Goal: Information Seeking & Learning: Find specific fact

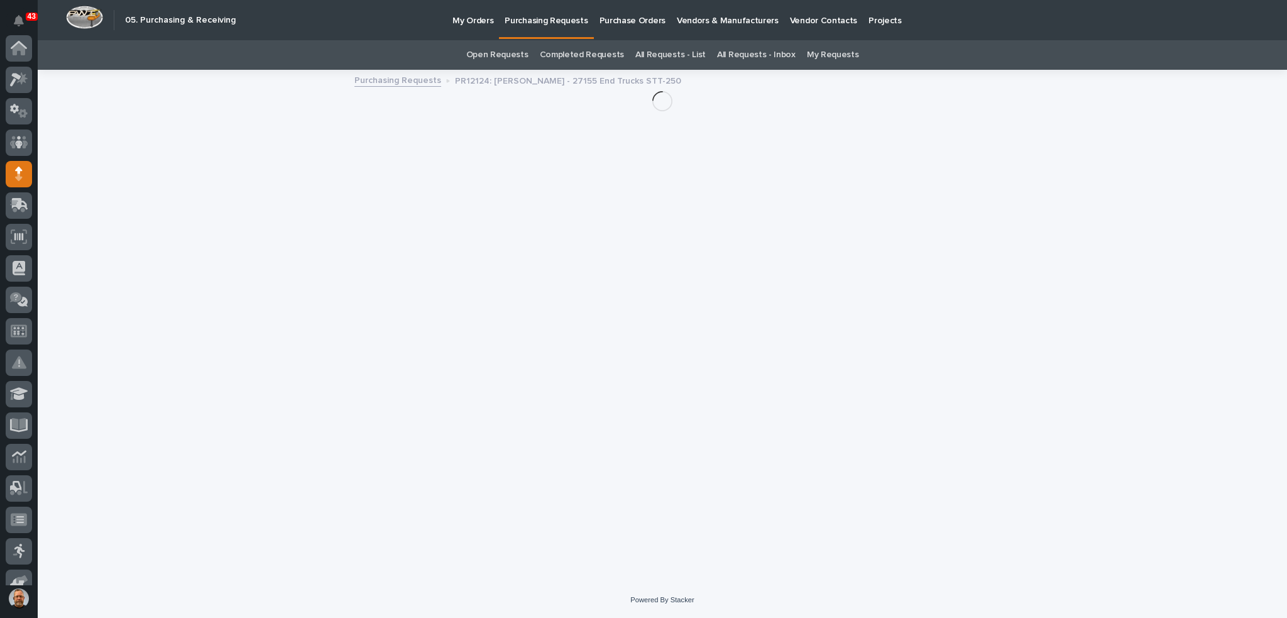
scroll to position [126, 0]
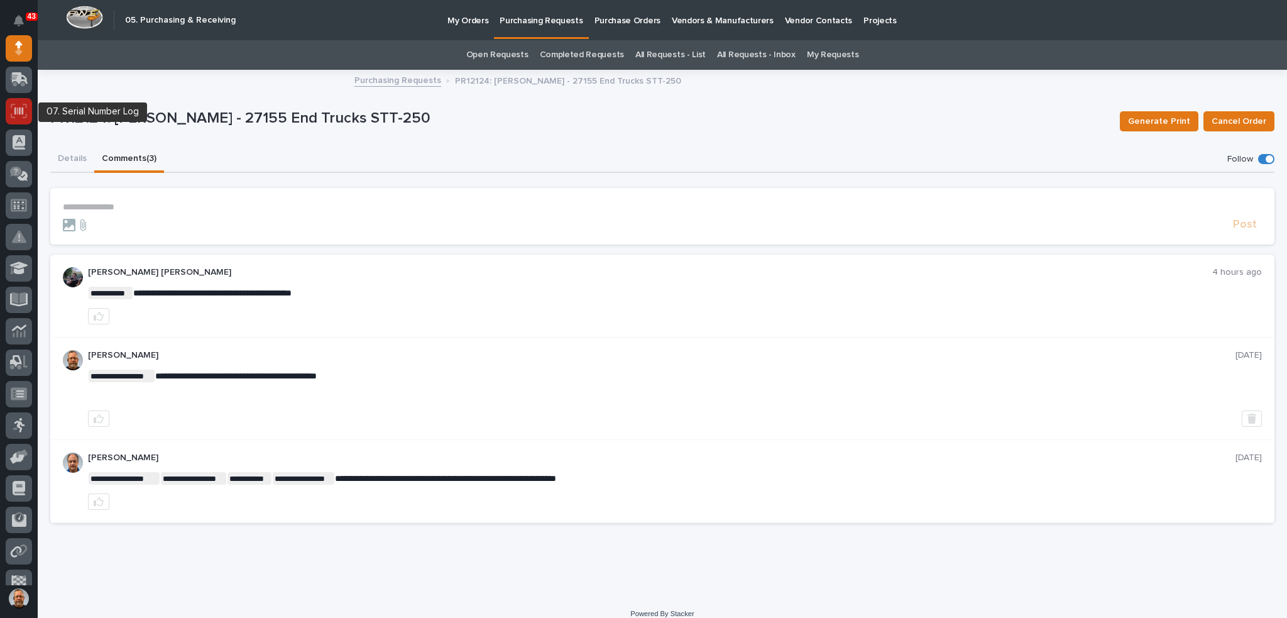
click at [15, 111] on icon at bounding box center [18, 111] width 9 height 8
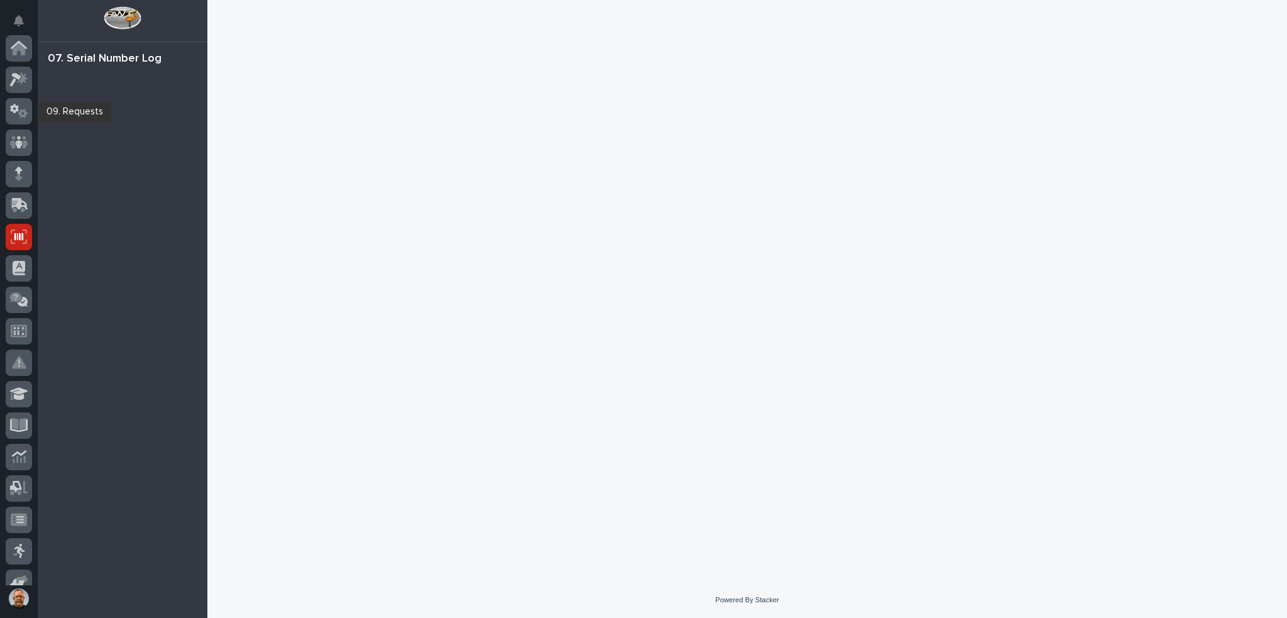
scroll to position [189, 0]
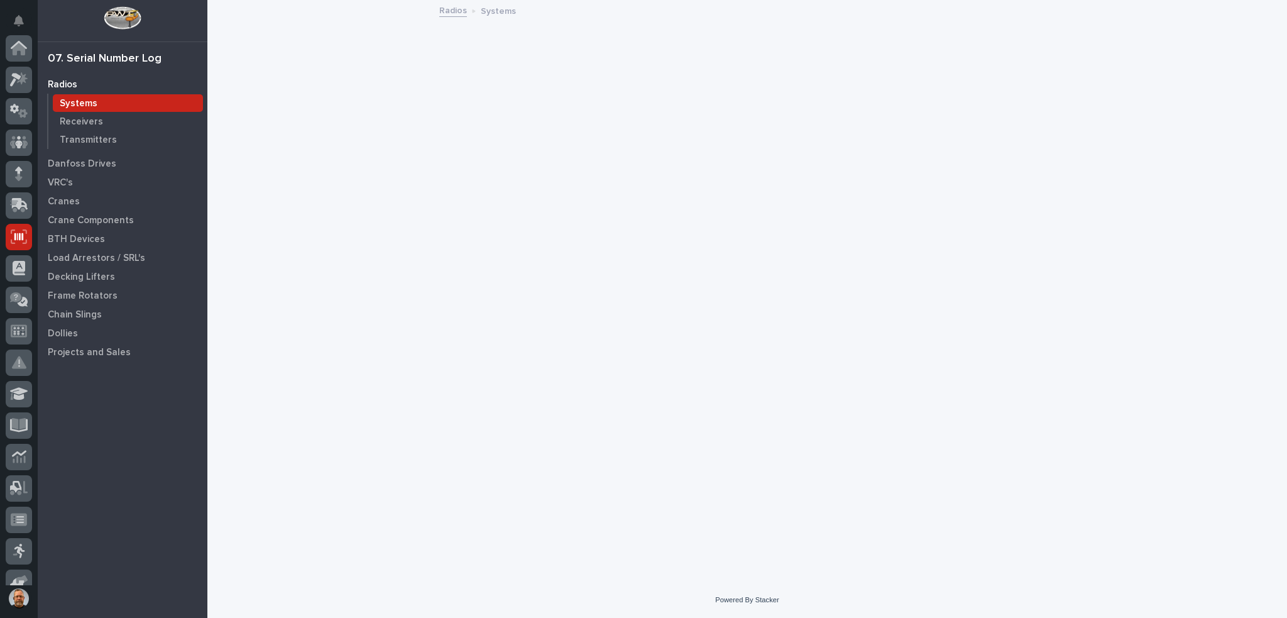
scroll to position [189, 0]
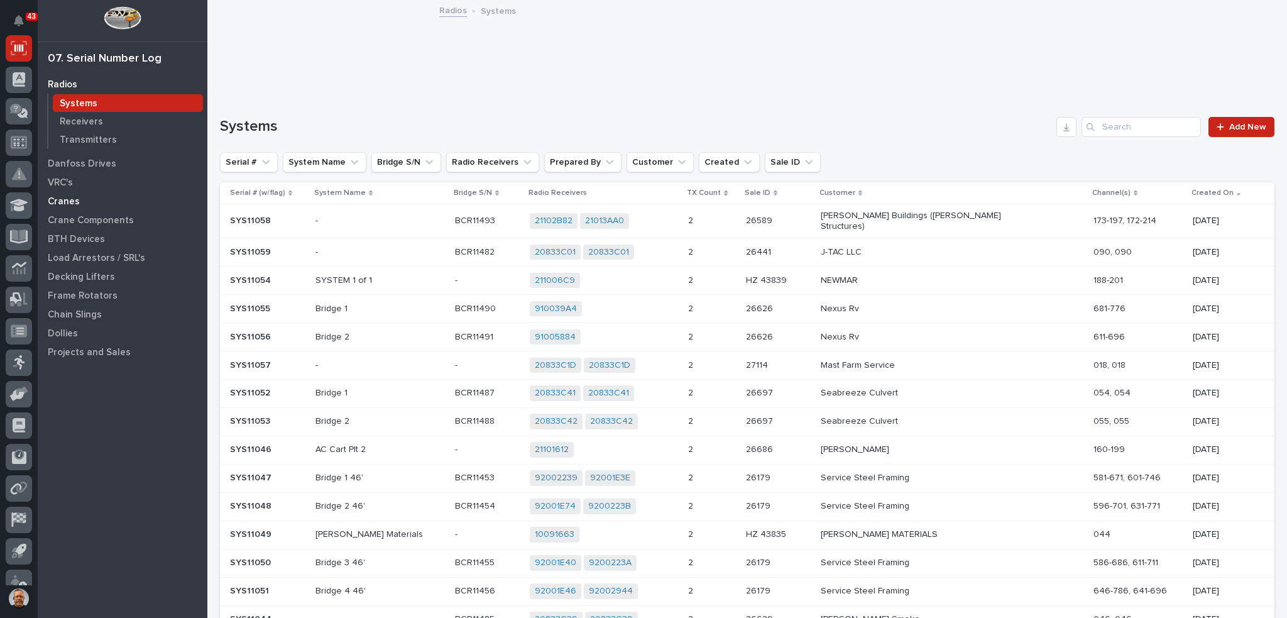
click at [63, 199] on p "Cranes" at bounding box center [64, 201] width 32 height 11
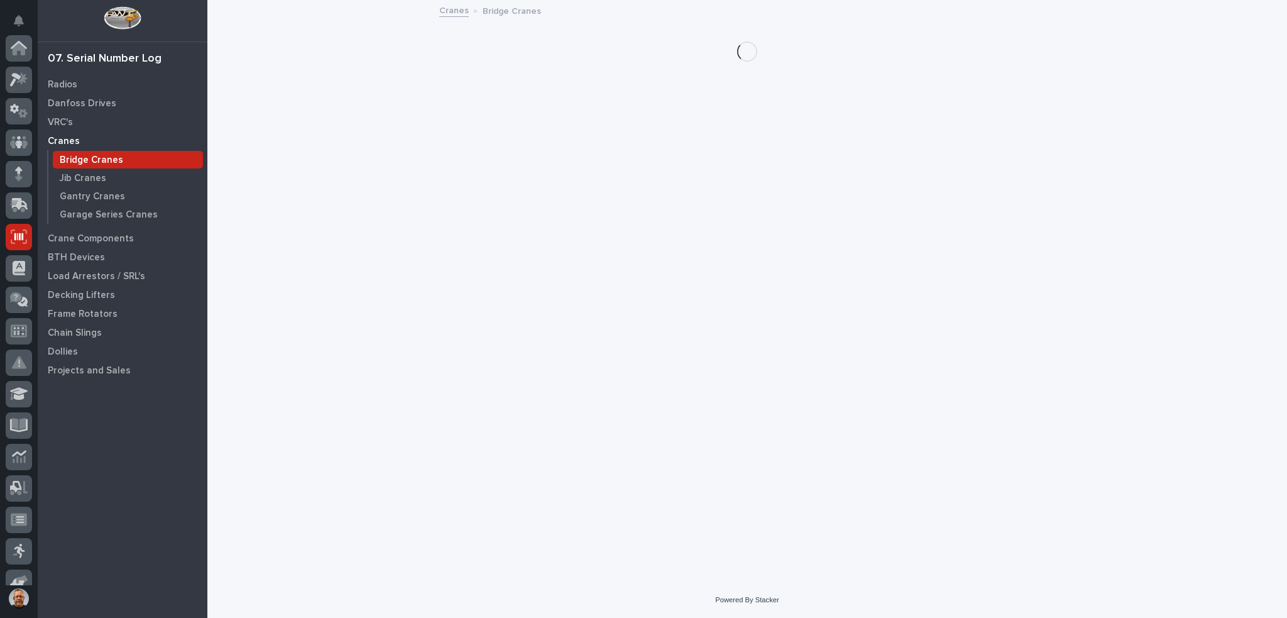
scroll to position [189, 0]
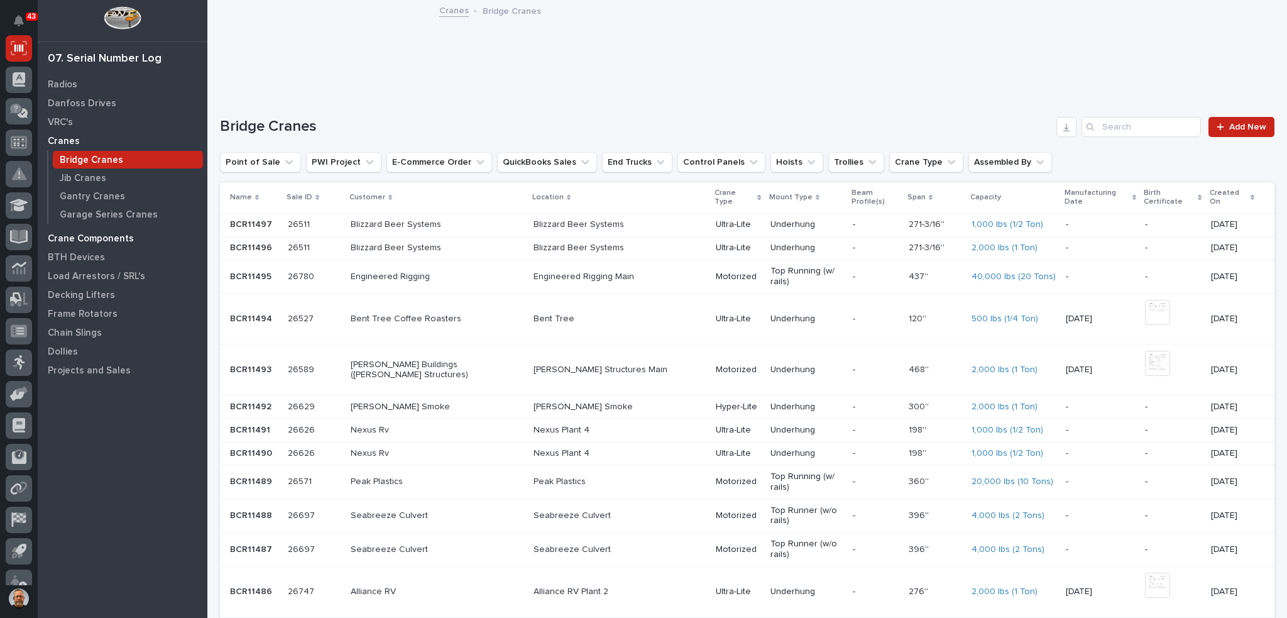
click at [72, 238] on p "Crane Components" at bounding box center [91, 238] width 86 height 11
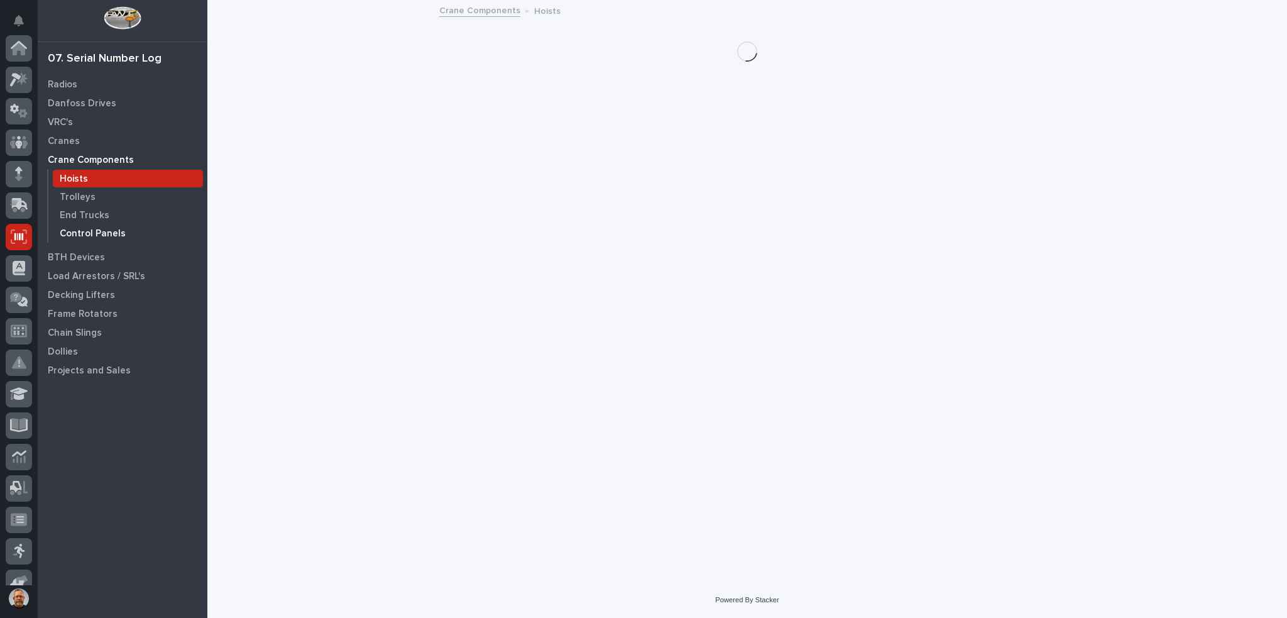
scroll to position [189, 0]
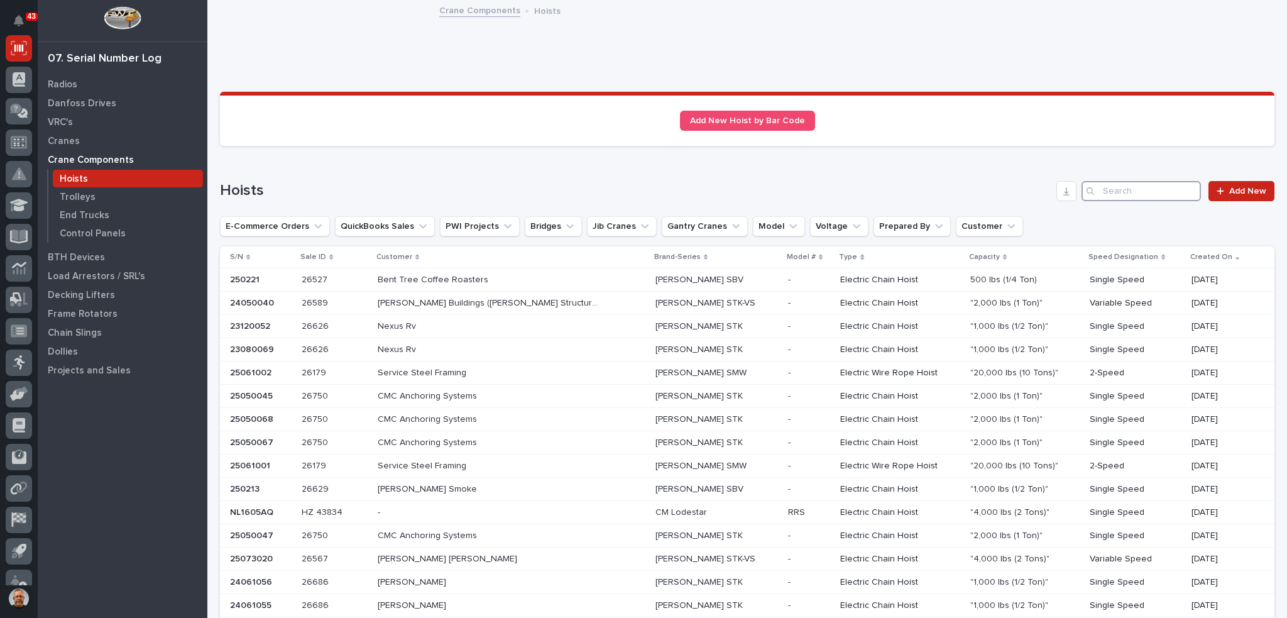
click at [1098, 192] on input "Search" at bounding box center [1140, 191] width 119 height 20
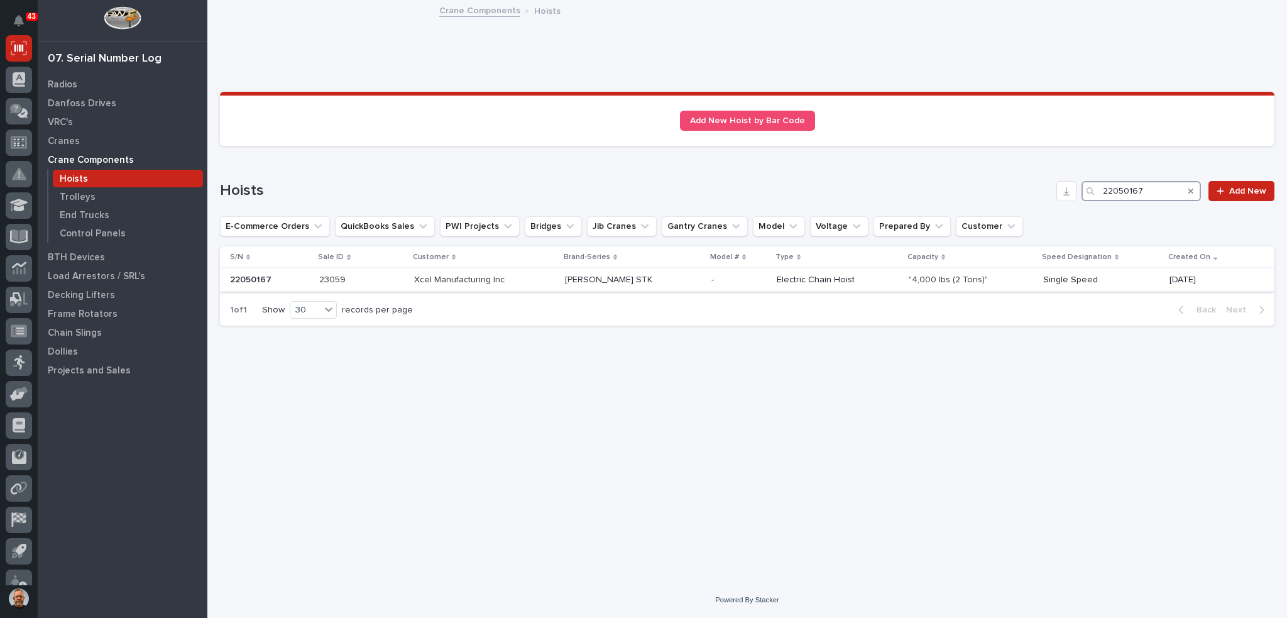
type input "22050167"
click at [468, 278] on p "Xcel Manufacturing Inc" at bounding box center [460, 278] width 93 height 13
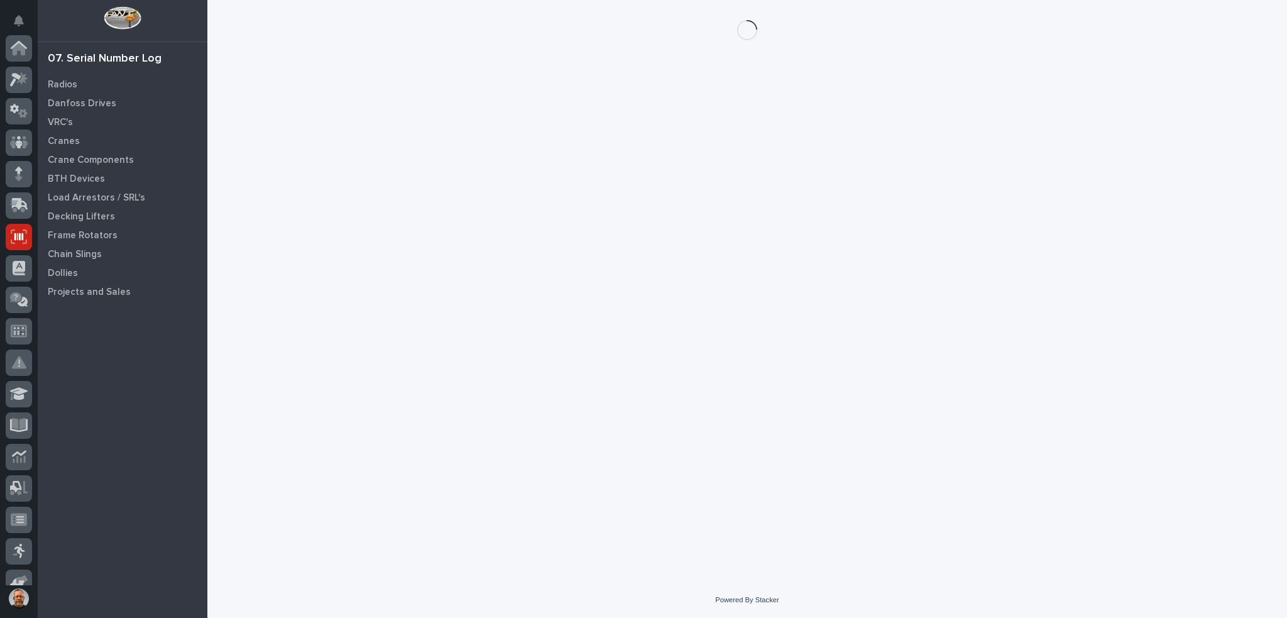
scroll to position [189, 0]
